Goal: Information Seeking & Learning: Learn about a topic

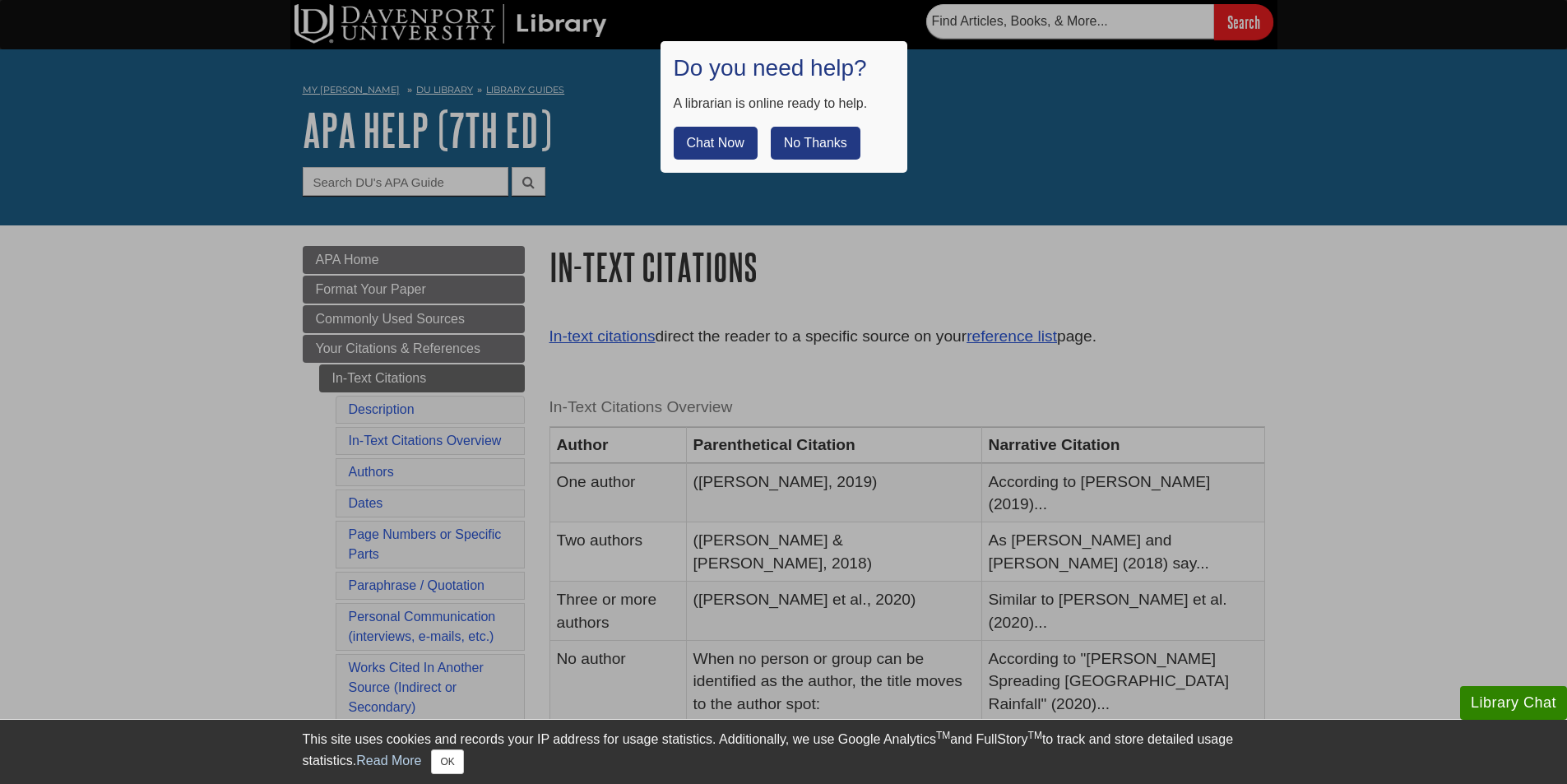
scroll to position [164, 0]
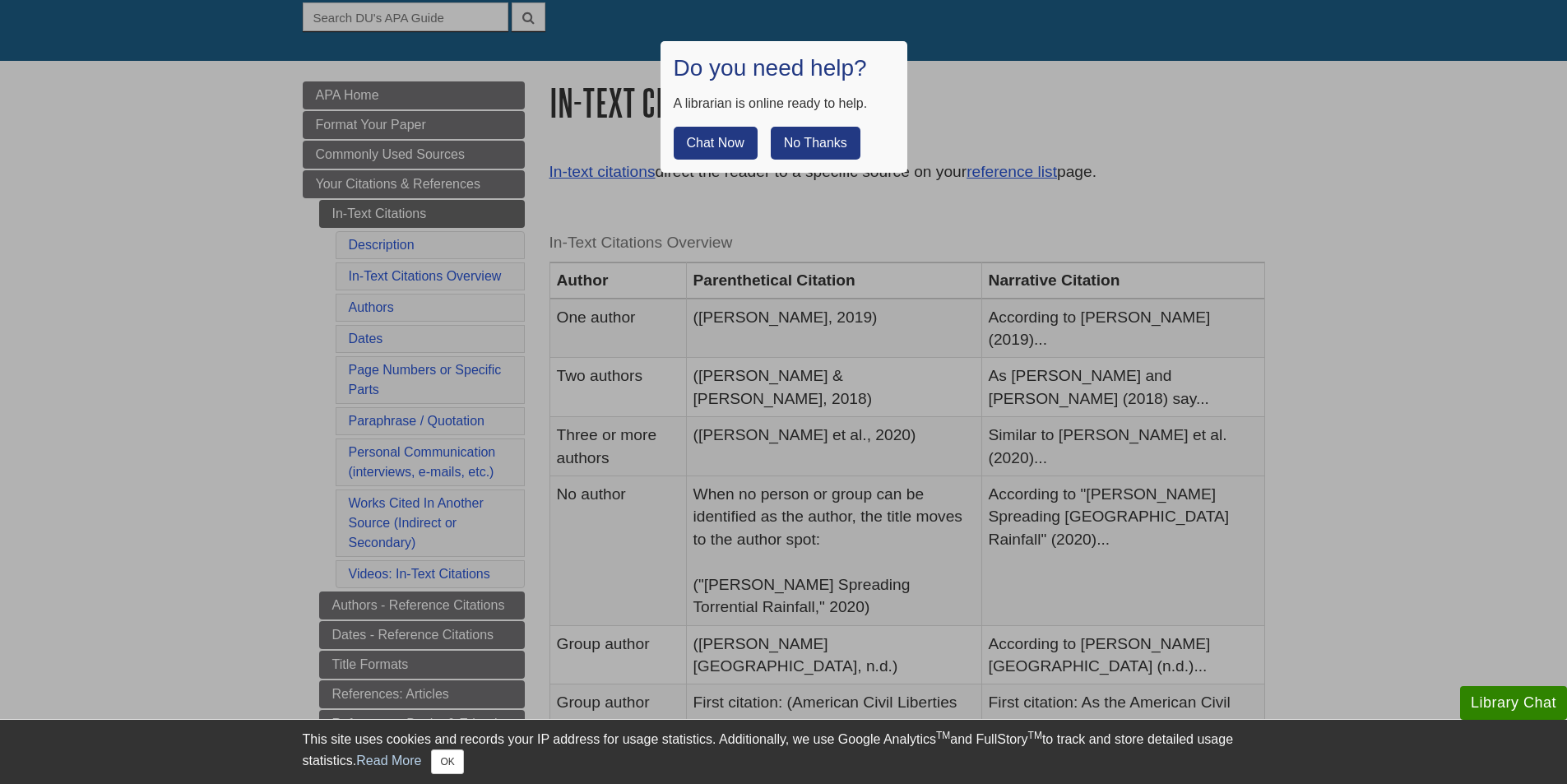
click at [812, 146] on button "No Thanks" at bounding box center [816, 143] width 90 height 33
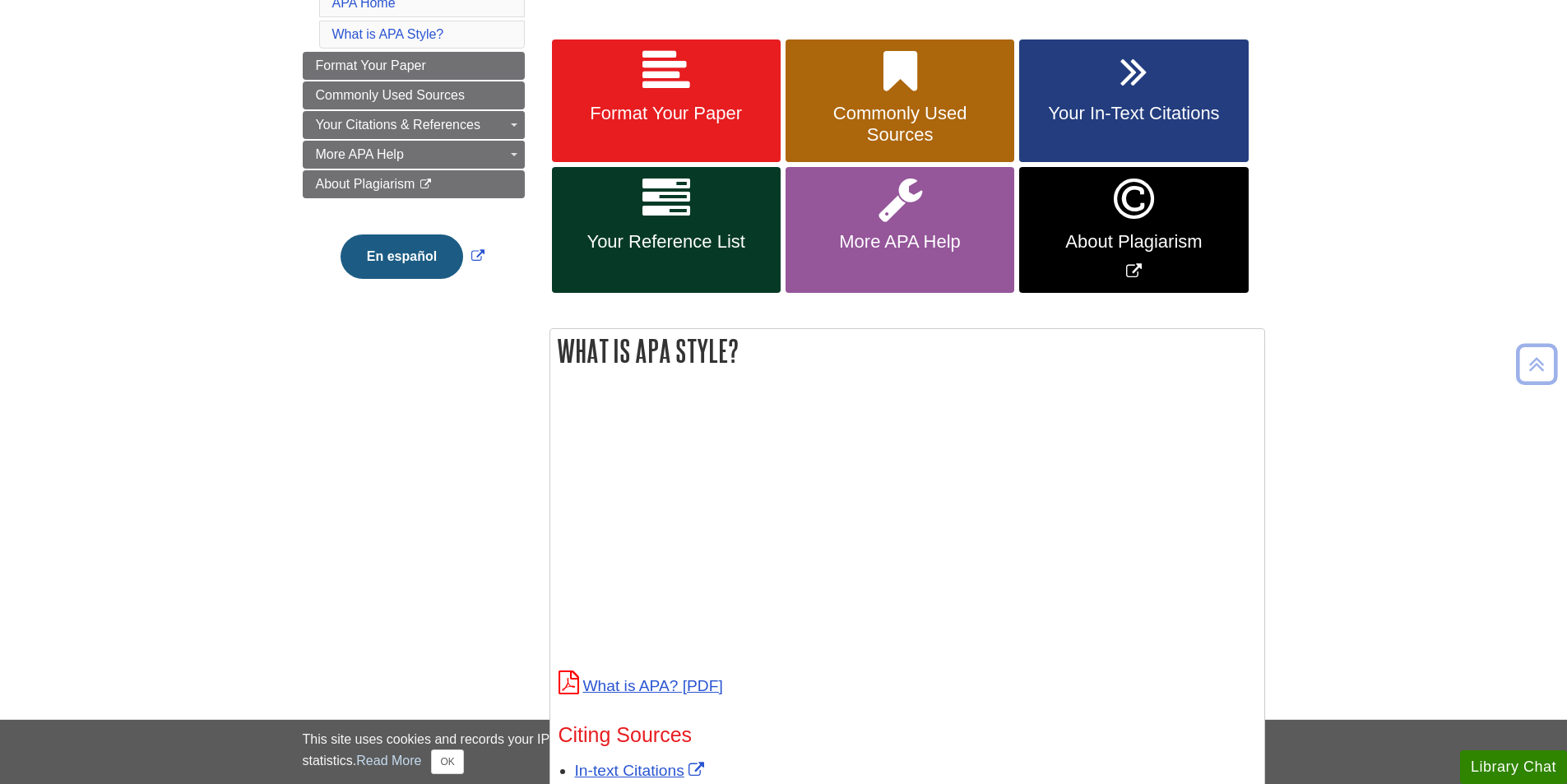
scroll to position [247, 0]
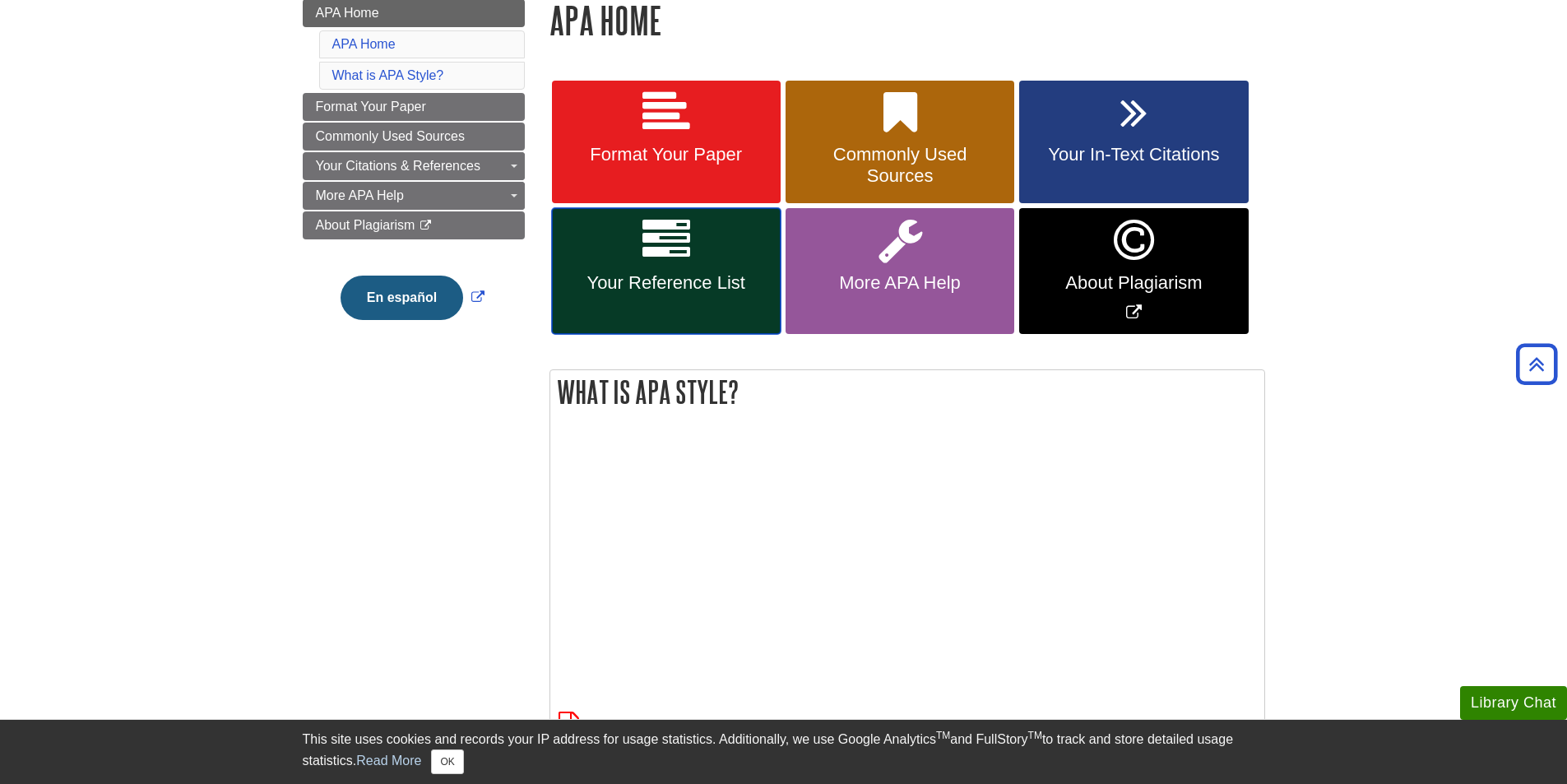
click at [648, 282] on span "Your Reference List" at bounding box center [666, 282] width 204 height 21
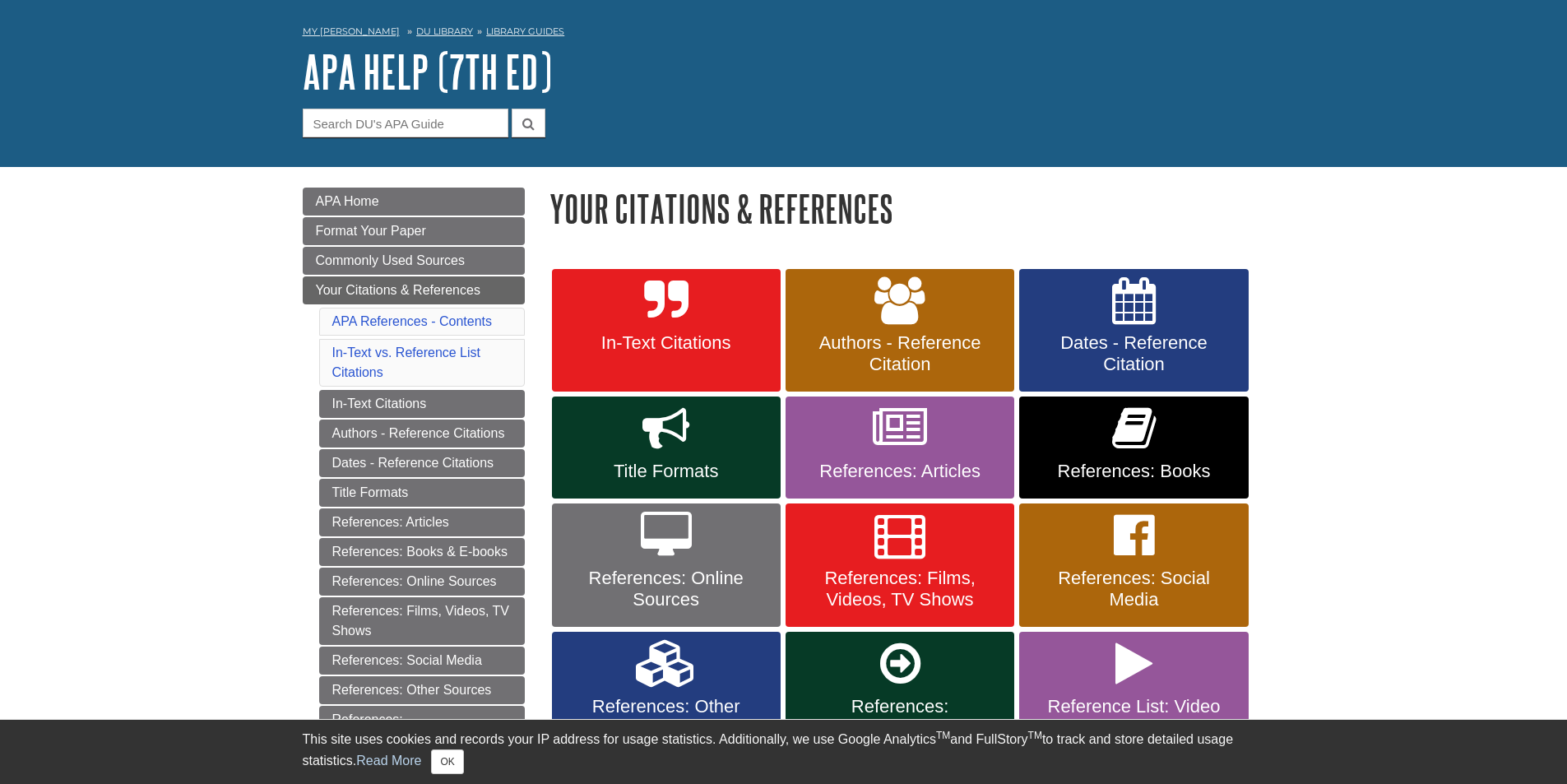
scroll to position [247, 0]
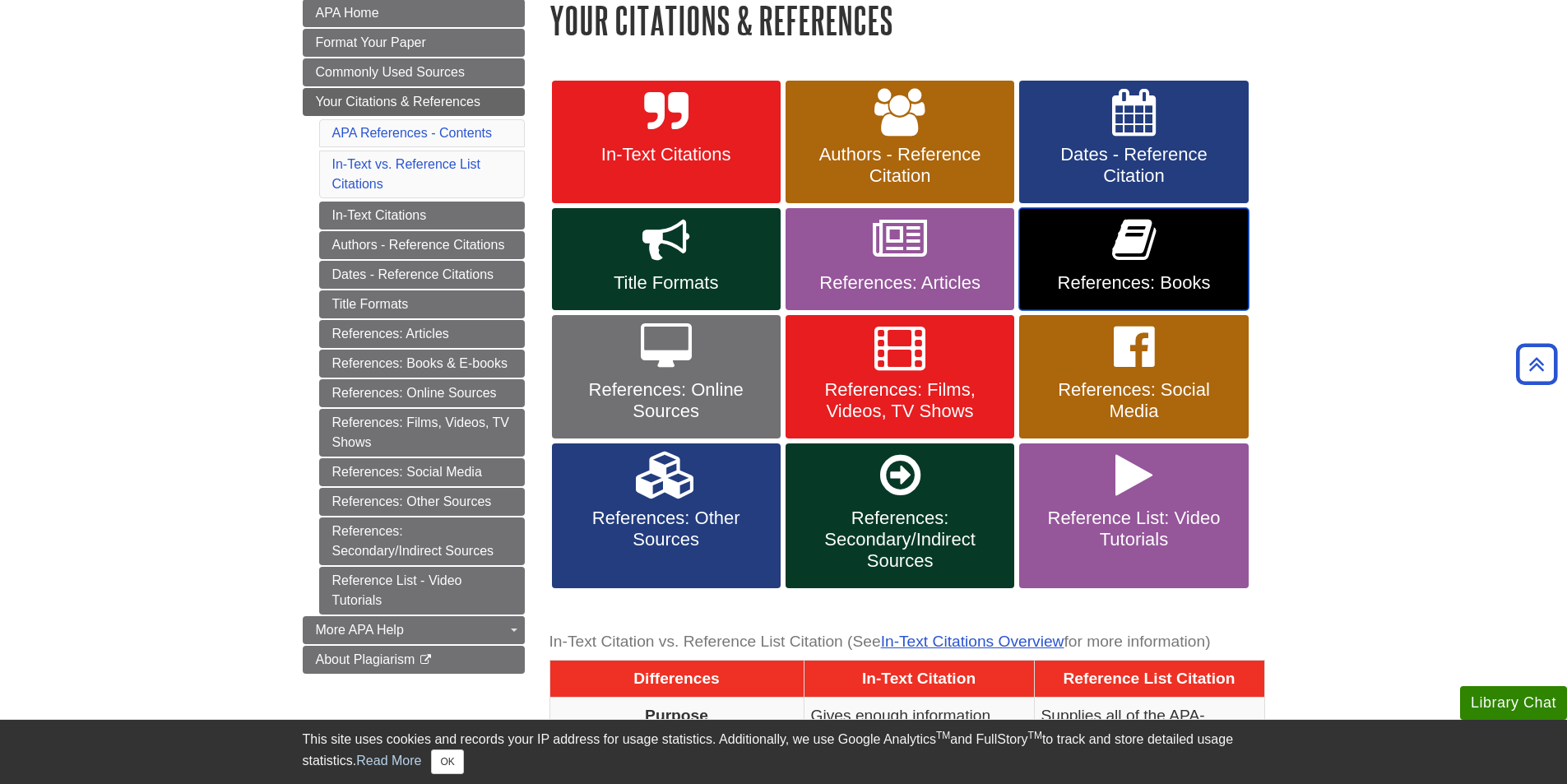
click at [1114, 262] on icon at bounding box center [1134, 240] width 44 height 48
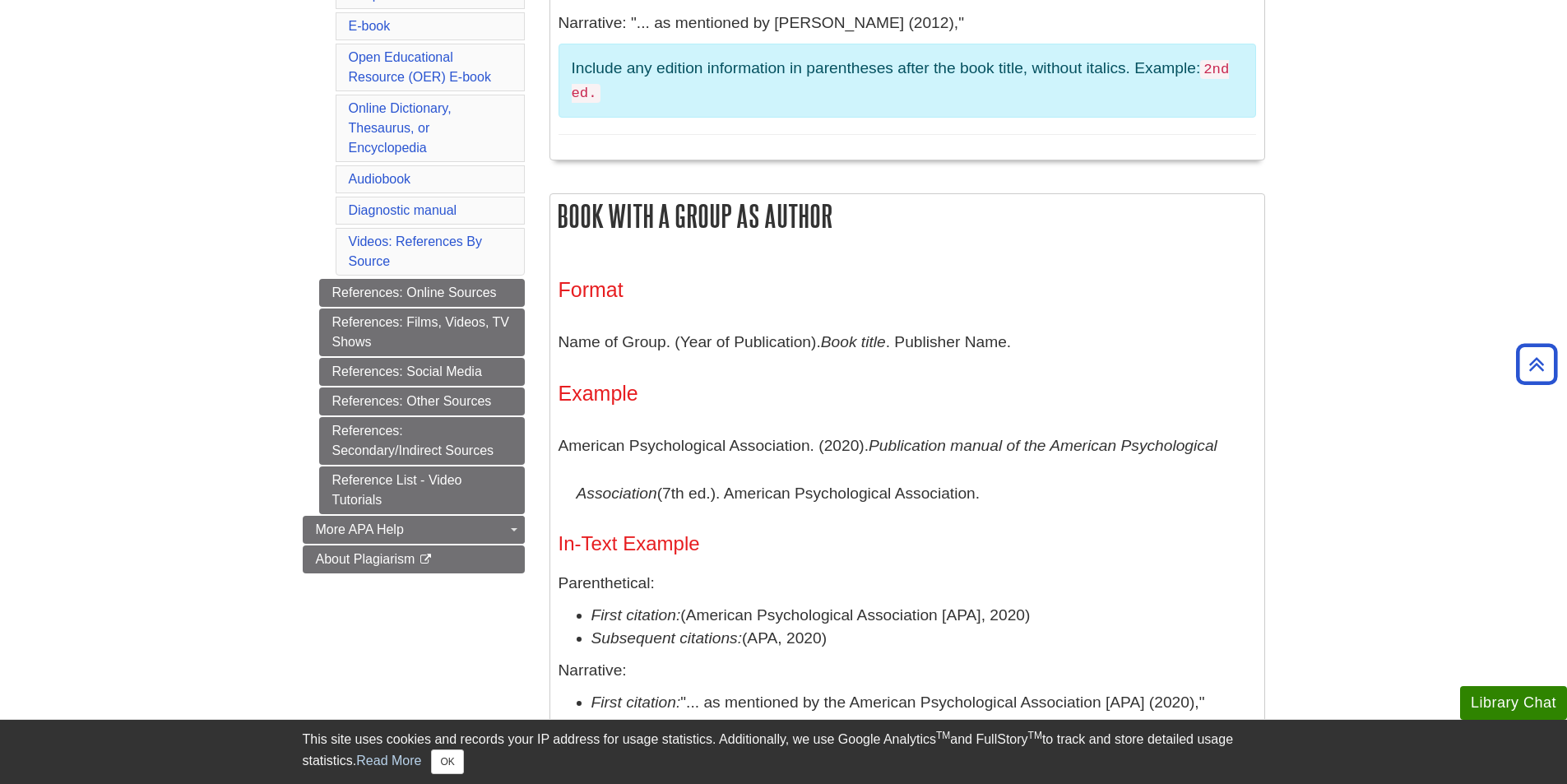
scroll to position [329, 0]
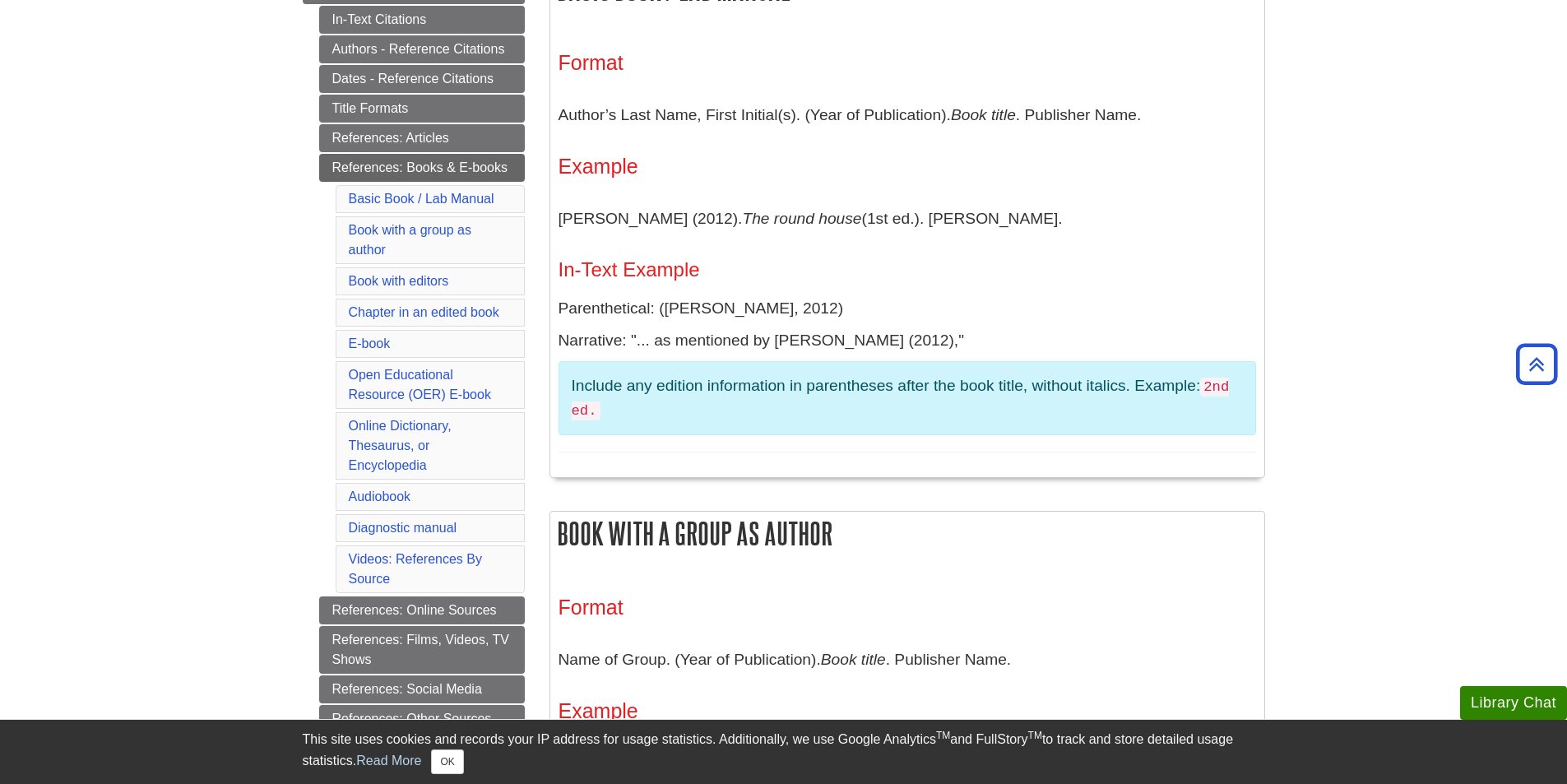
scroll to position [329, 0]
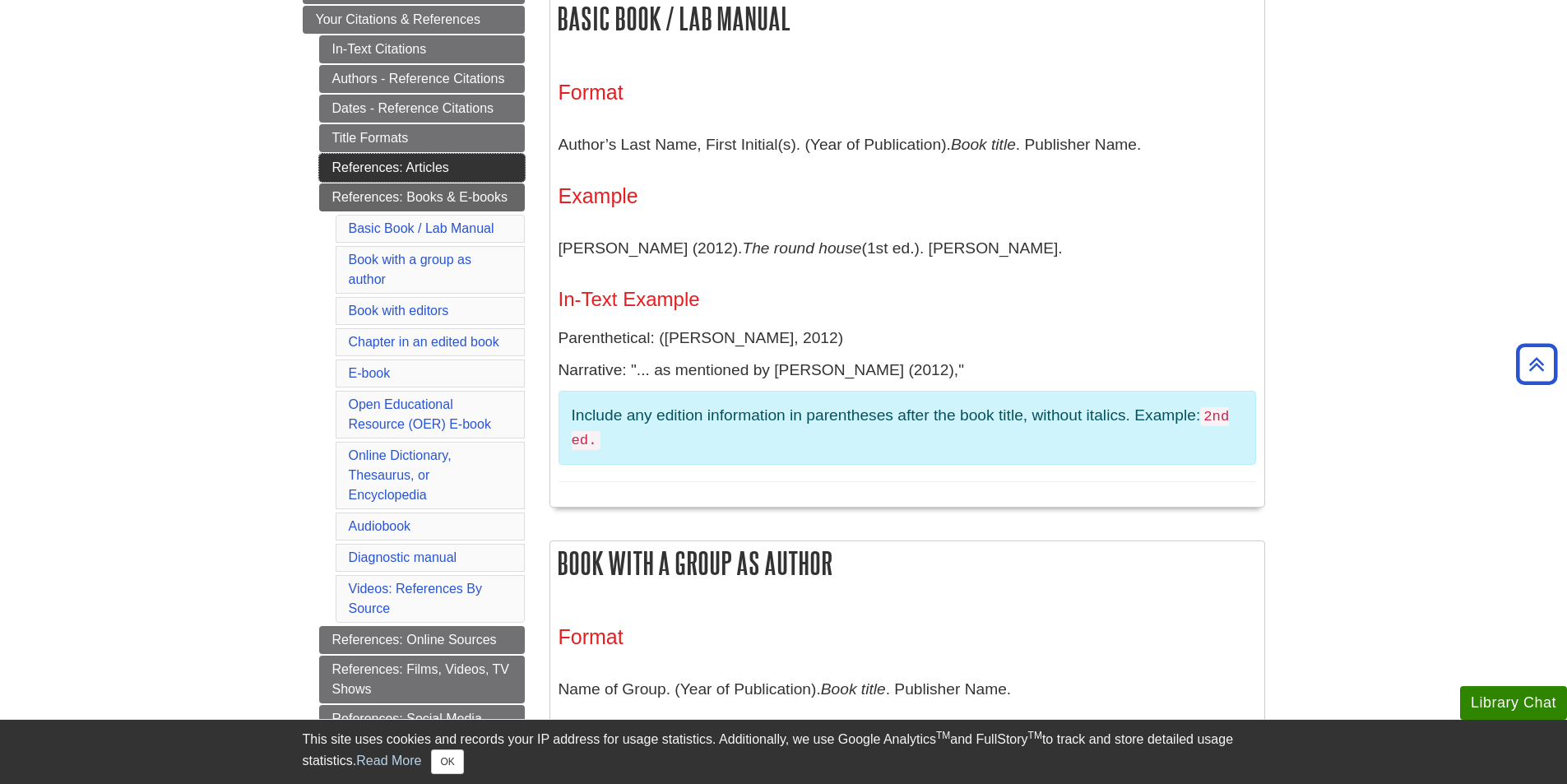
click at [382, 177] on link "References: Articles" at bounding box center [422, 168] width 206 height 28
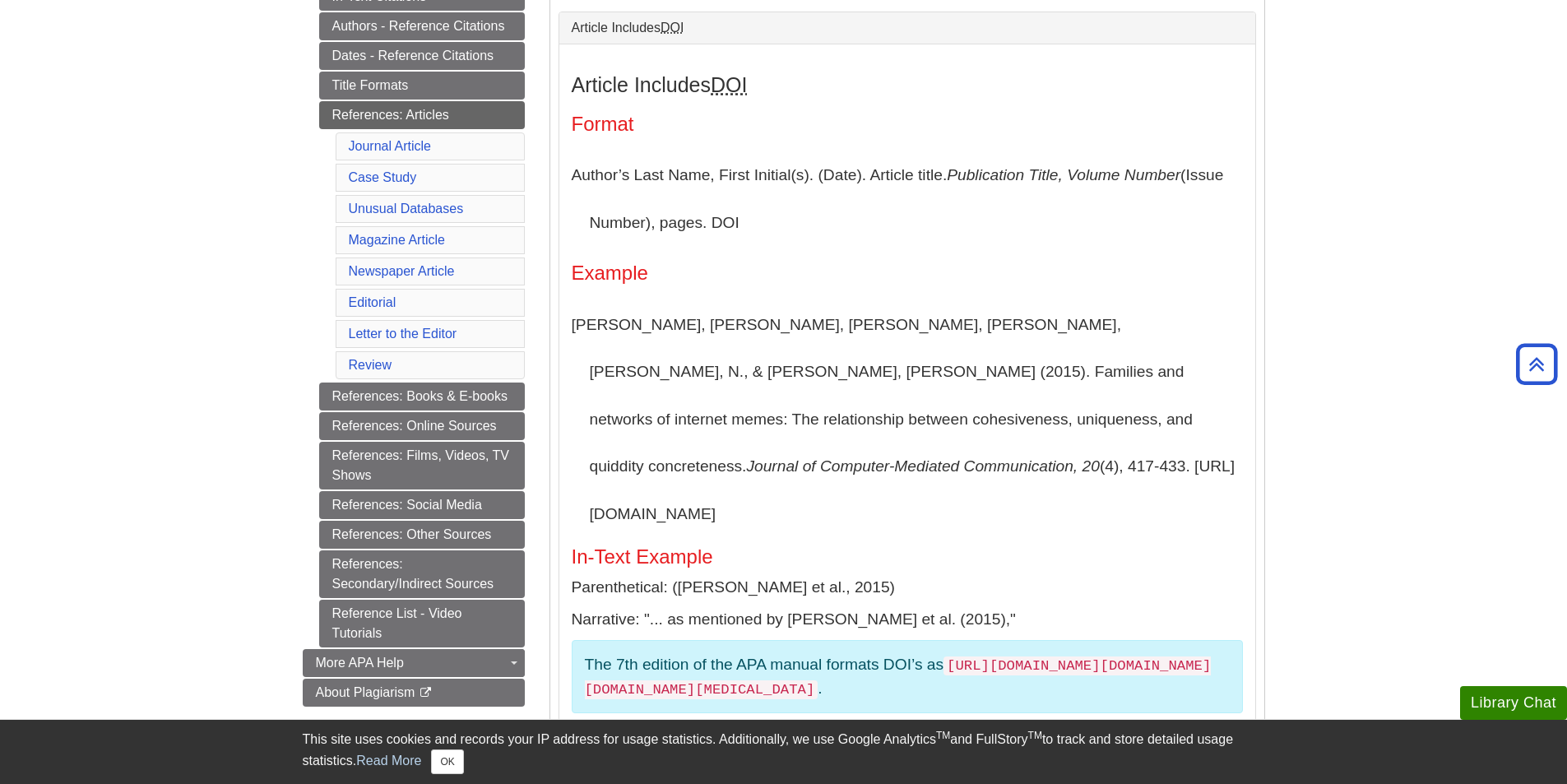
scroll to position [411, 0]
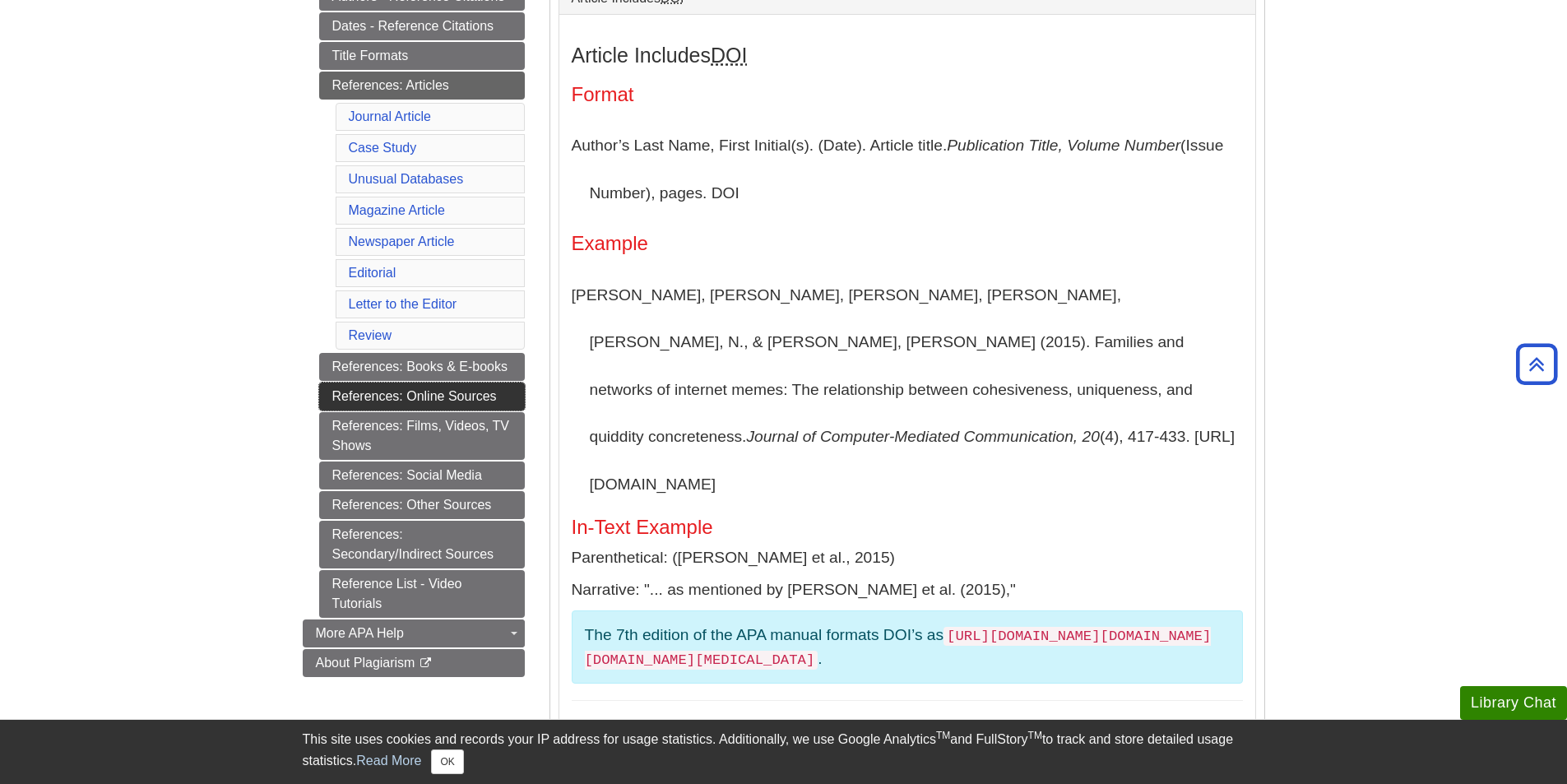
click at [450, 391] on link "References: Online Sources" at bounding box center [422, 396] width 206 height 28
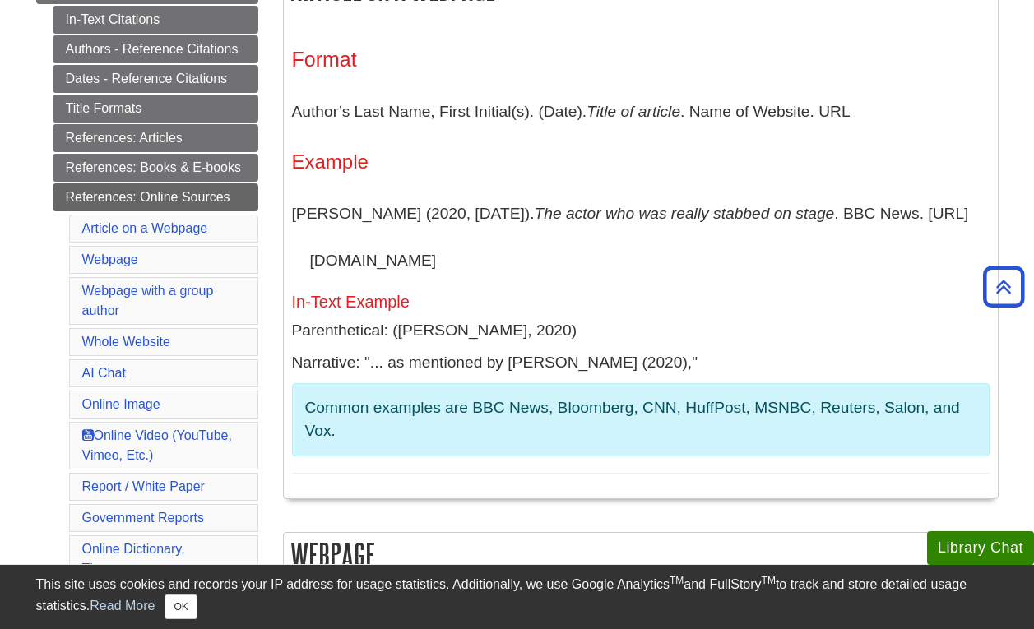
scroll to position [329, 0]
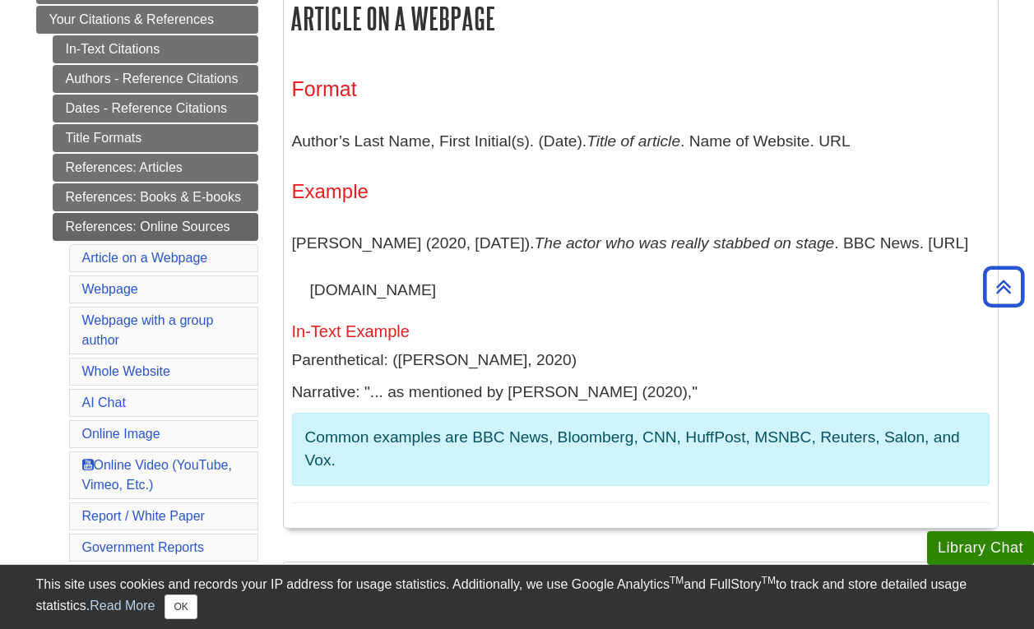
click at [519, 177] on div "Format Author’s Last Name, First Initial(s). (Date). Title of article . Name of…" at bounding box center [640, 290] width 697 height 426
